Goal: Find specific page/section: Find specific page/section

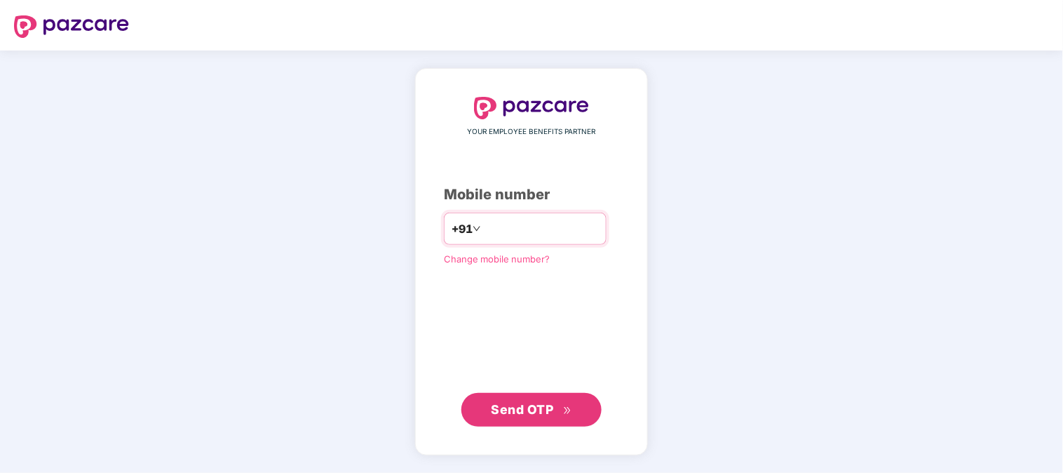
type input "**********"
click at [524, 412] on span "Send OTP" at bounding box center [523, 408] width 62 height 15
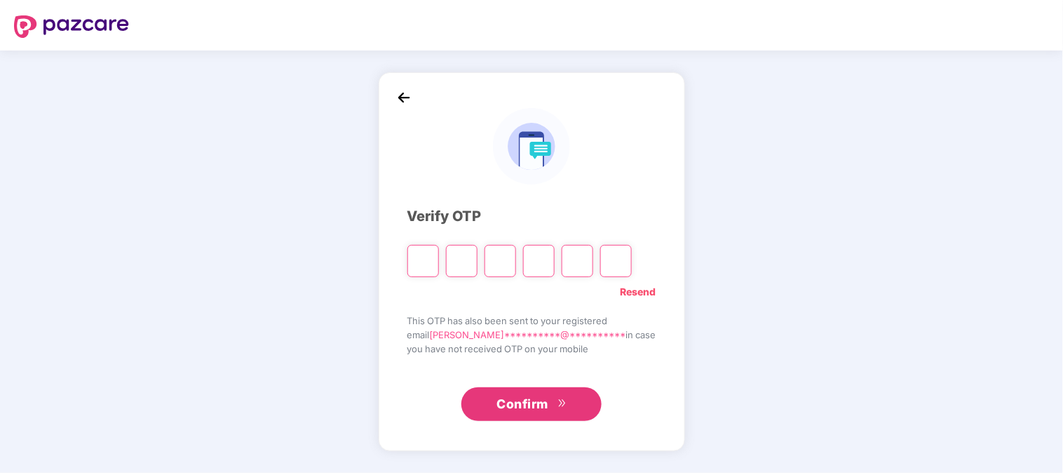
type input "*"
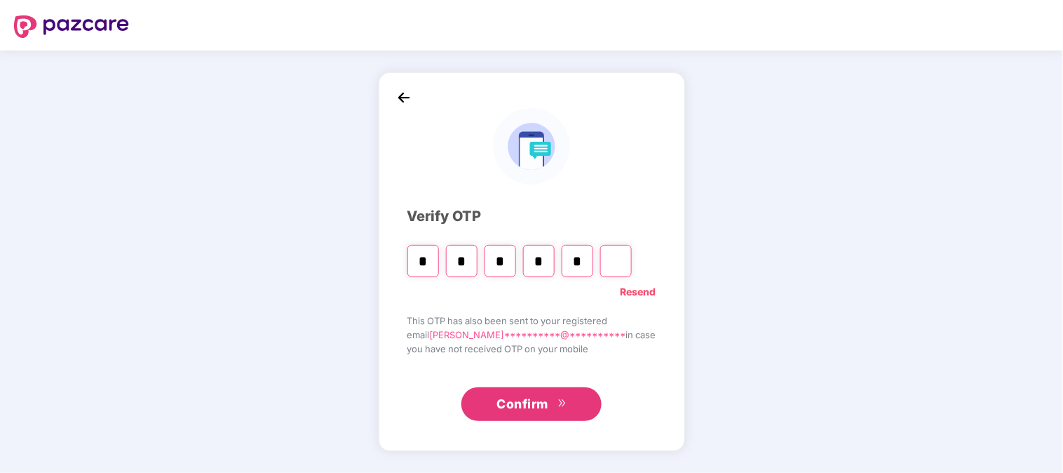
type input "*"
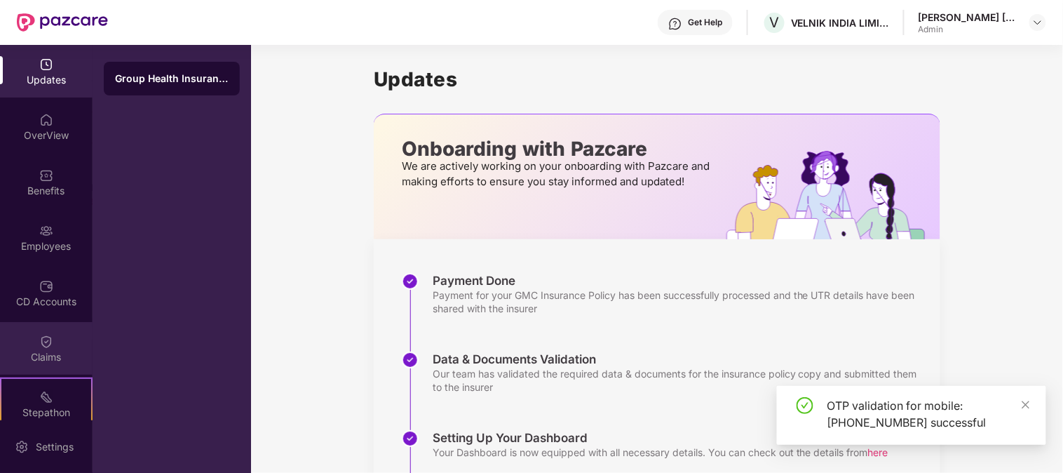
click at [53, 359] on div "Claims" at bounding box center [46, 357] width 93 height 14
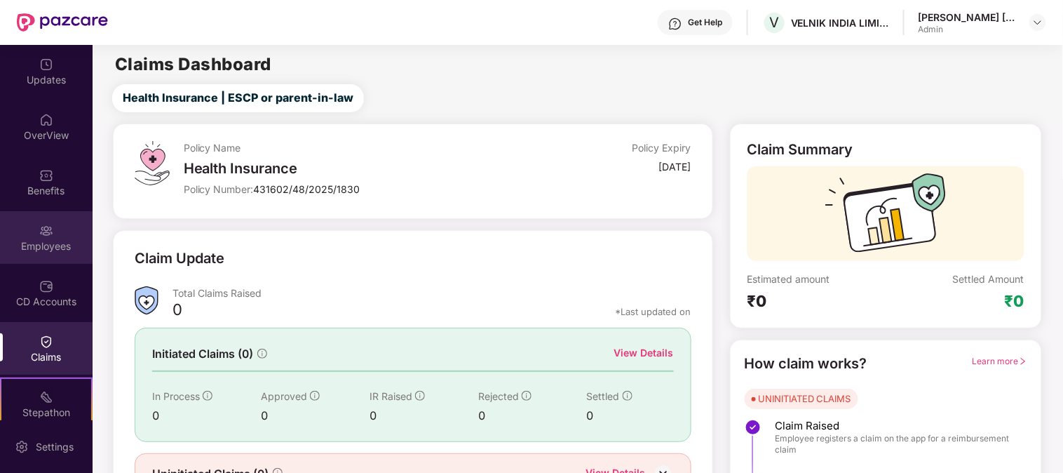
click at [49, 230] on img at bounding box center [46, 231] width 14 height 14
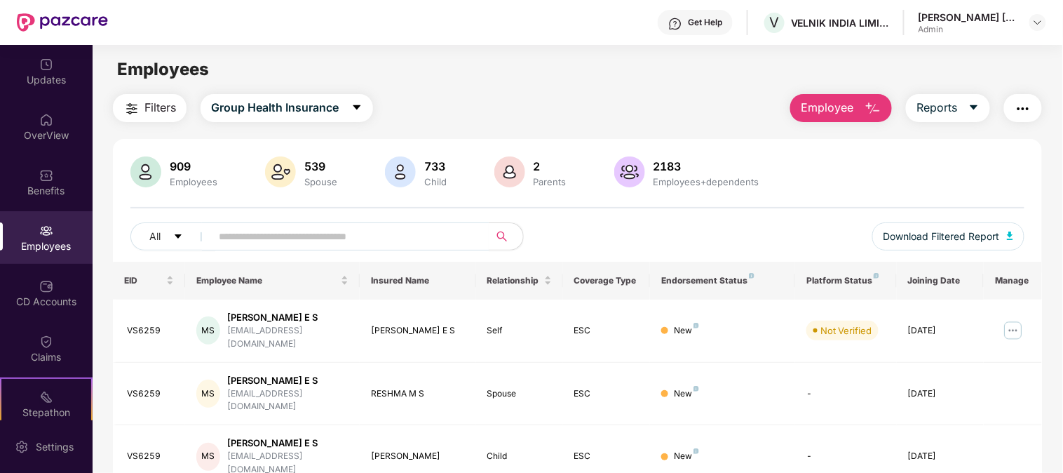
click at [276, 250] on div "All Download Filtered Report" at bounding box center [577, 241] width 894 height 39
click at [276, 238] on input "text" at bounding box center [345, 236] width 252 height 21
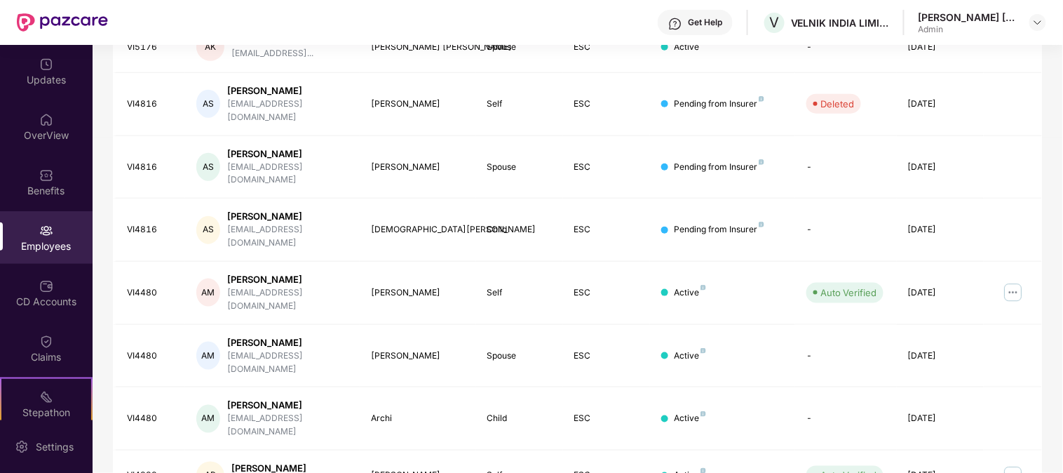
scroll to position [389, 0]
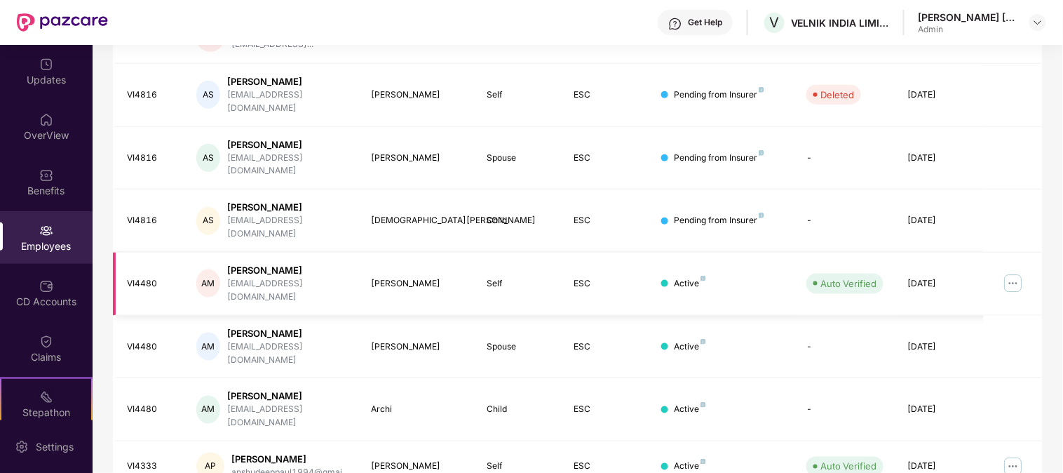
type input "*****"
click at [1011, 272] on img at bounding box center [1013, 283] width 22 height 22
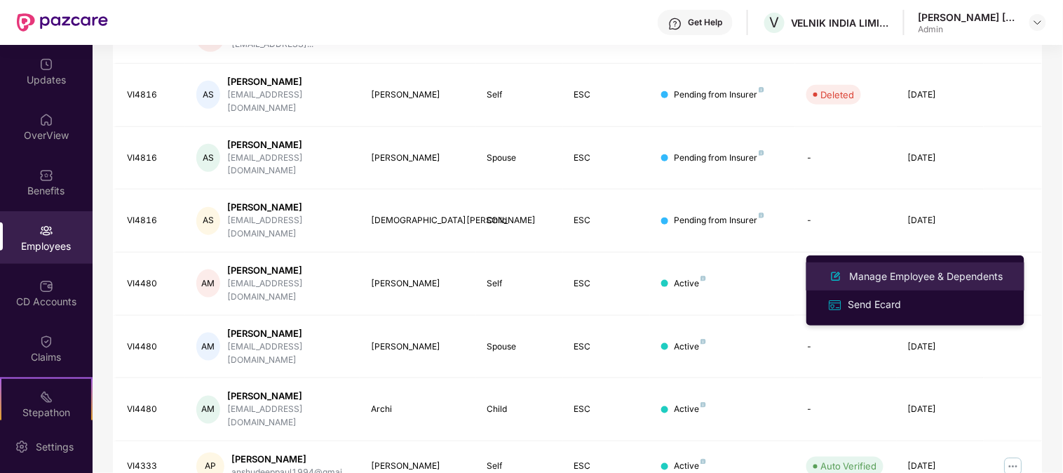
click at [877, 274] on div "Manage Employee & Dependents" at bounding box center [926, 276] width 159 height 15
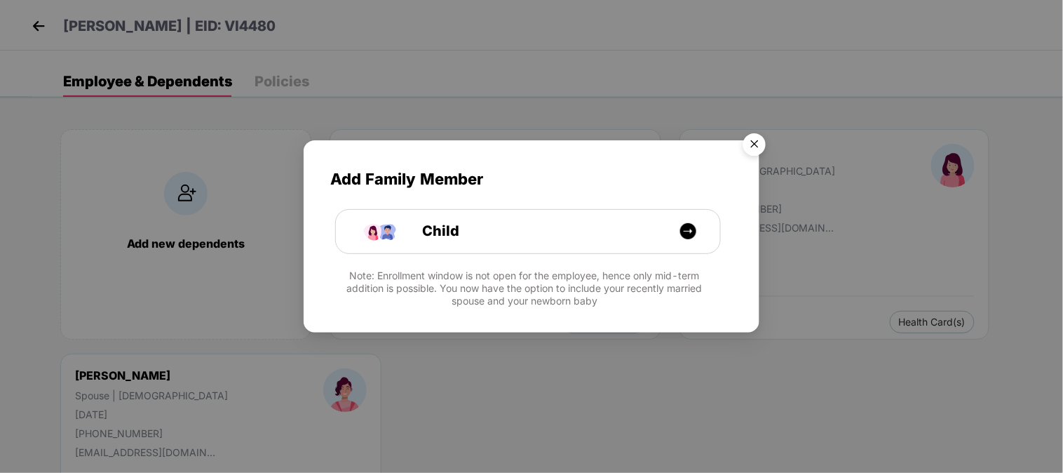
click at [755, 140] on img "Close" at bounding box center [754, 146] width 39 height 39
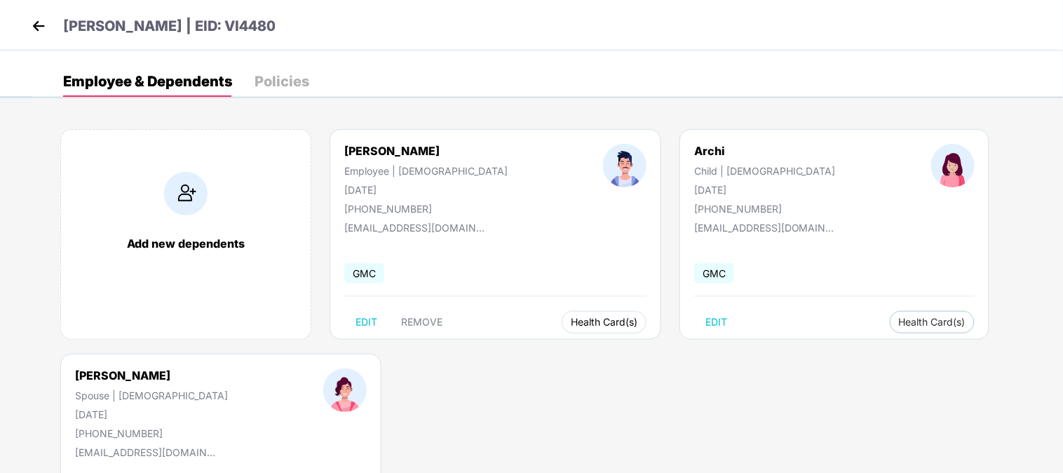
click at [562, 316] on button "Health Card(s)" at bounding box center [604, 322] width 85 height 22
click at [584, 347] on span "Health Insurance(ESC)" at bounding box center [549, 349] width 123 height 15
click at [890, 314] on button "Health Card(s)" at bounding box center [932, 322] width 85 height 22
click at [791, 358] on li "Health Insurance(ESC)" at bounding box center [819, 349] width 140 height 22
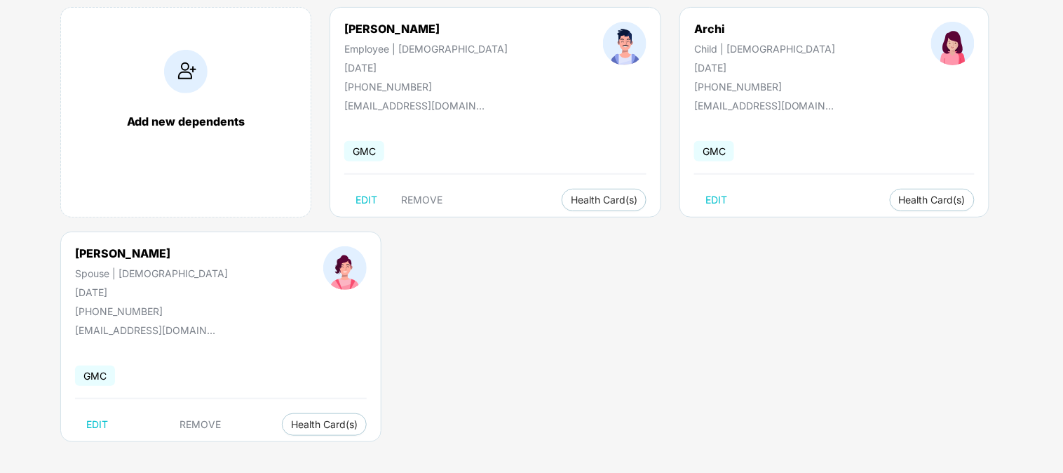
scroll to position [126, 0]
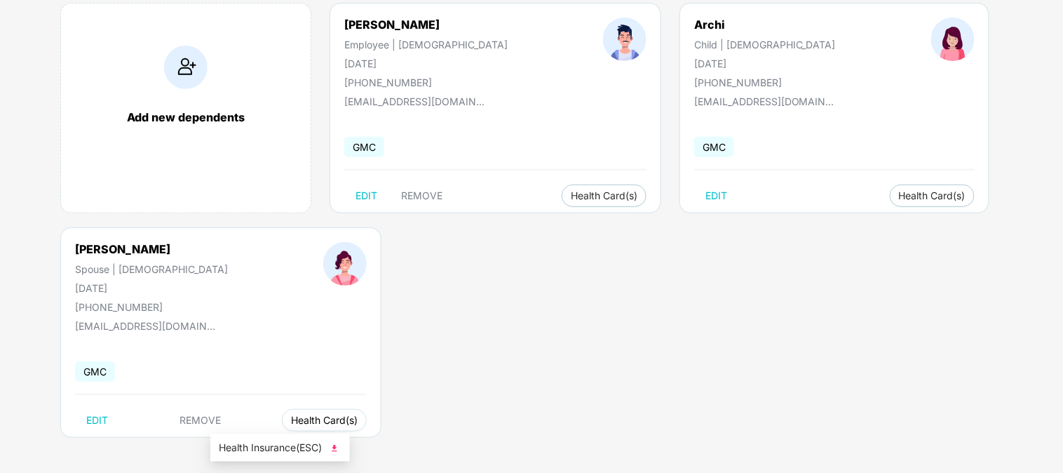
click at [291, 421] on span "Health Card(s)" at bounding box center [324, 420] width 67 height 7
click at [292, 436] on li "Health Insurance(ESC)" at bounding box center [280, 447] width 140 height 22
